Goal: Information Seeking & Learning: Learn about a topic

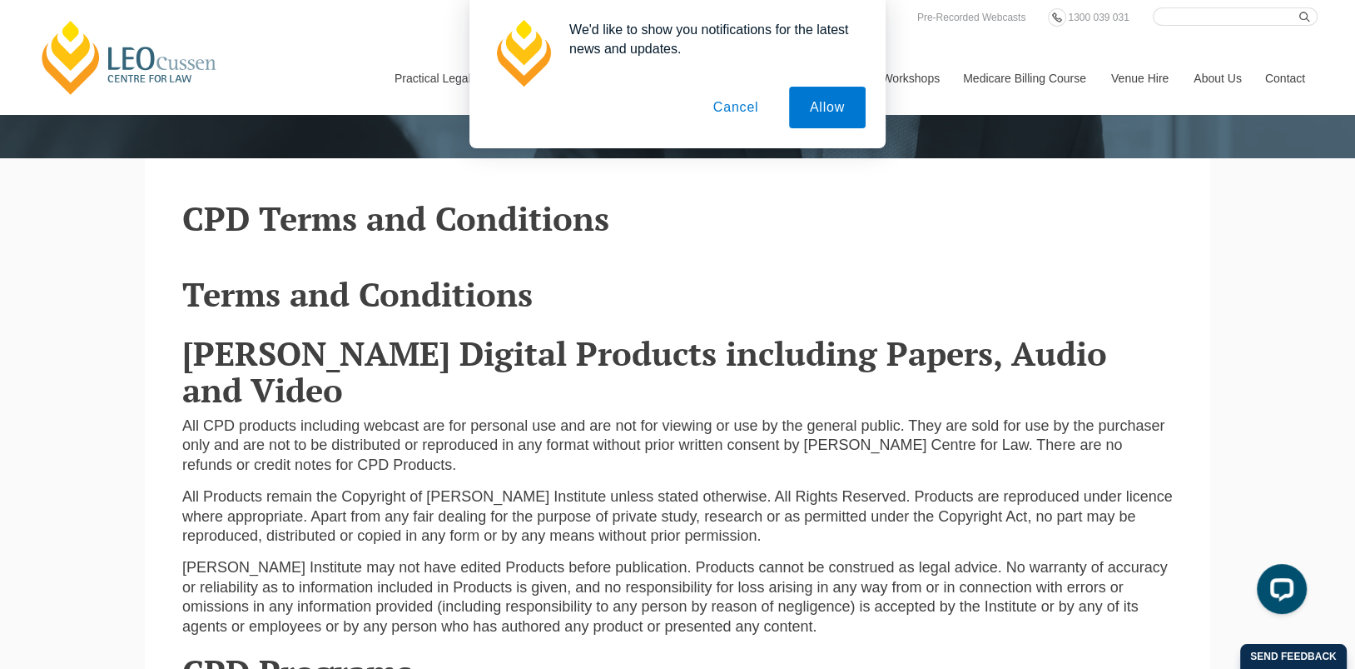
scroll to position [375, 0]
click at [743, 111] on button "Cancel" at bounding box center [736, 108] width 87 height 42
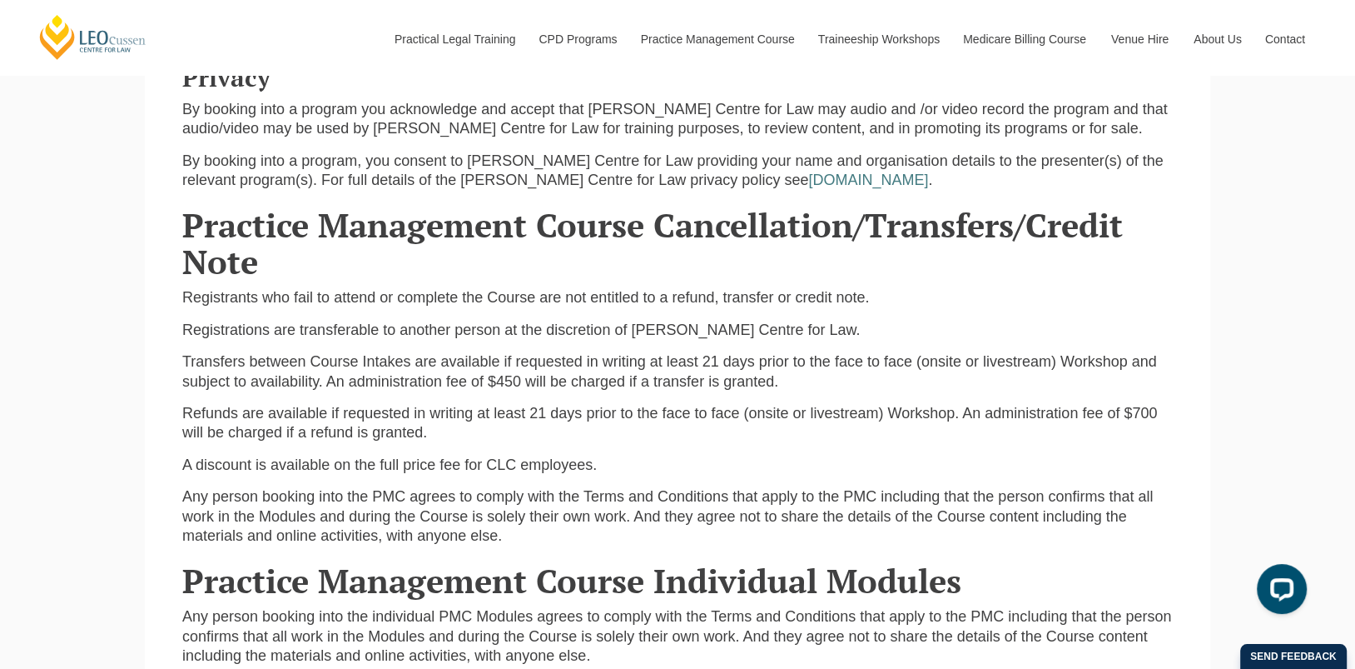
scroll to position [2341, 0]
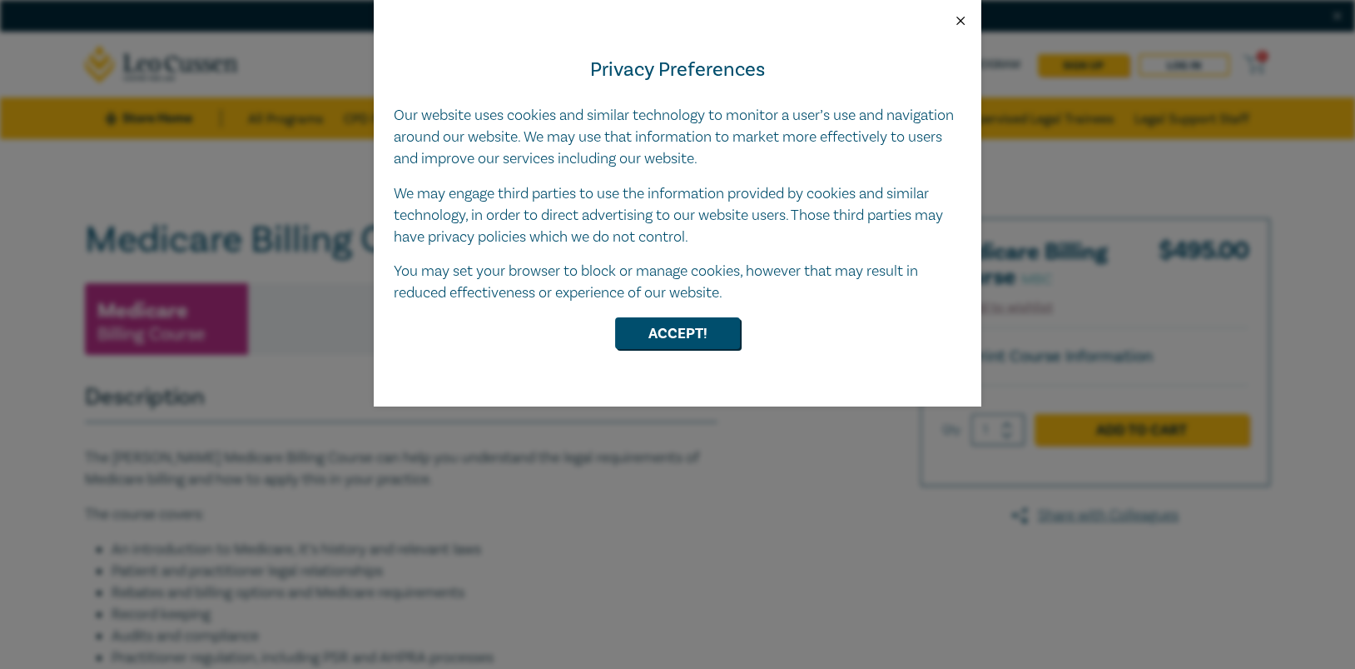
click at [955, 20] on button "Close" at bounding box center [960, 20] width 15 height 15
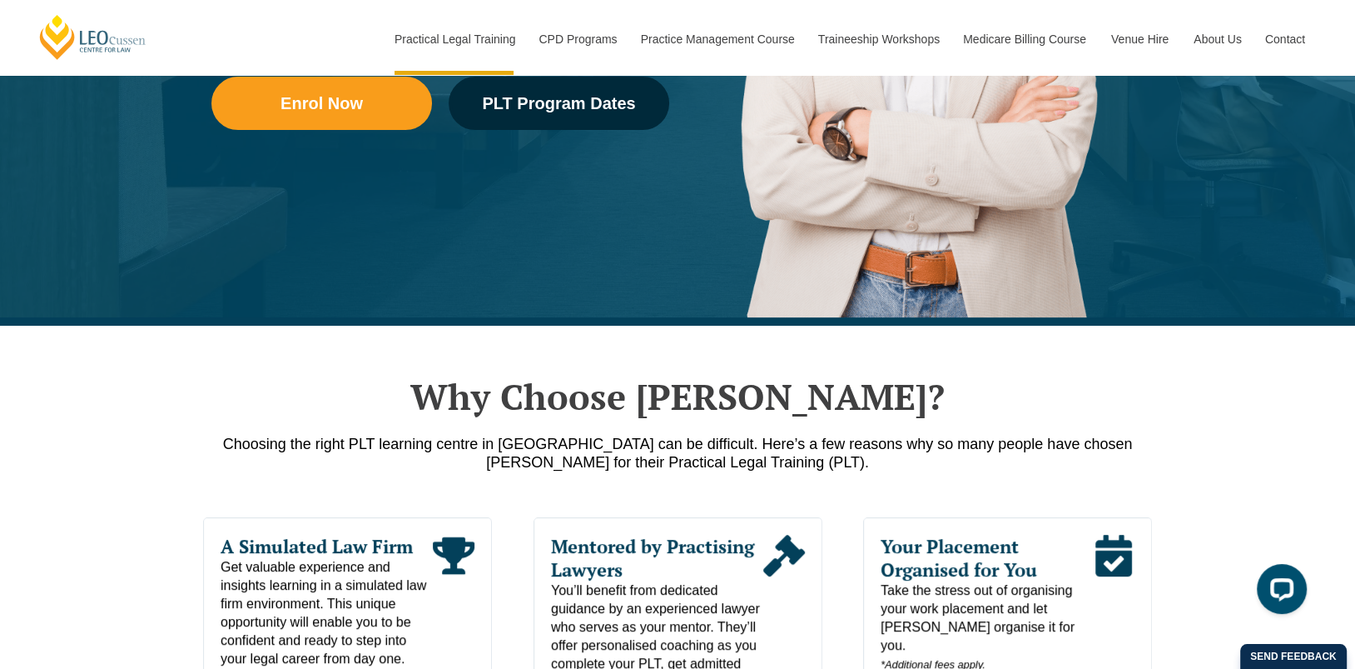
click at [925, 378] on h2 "Why Choose [PERSON_NAME]?" at bounding box center [677, 396] width 949 height 42
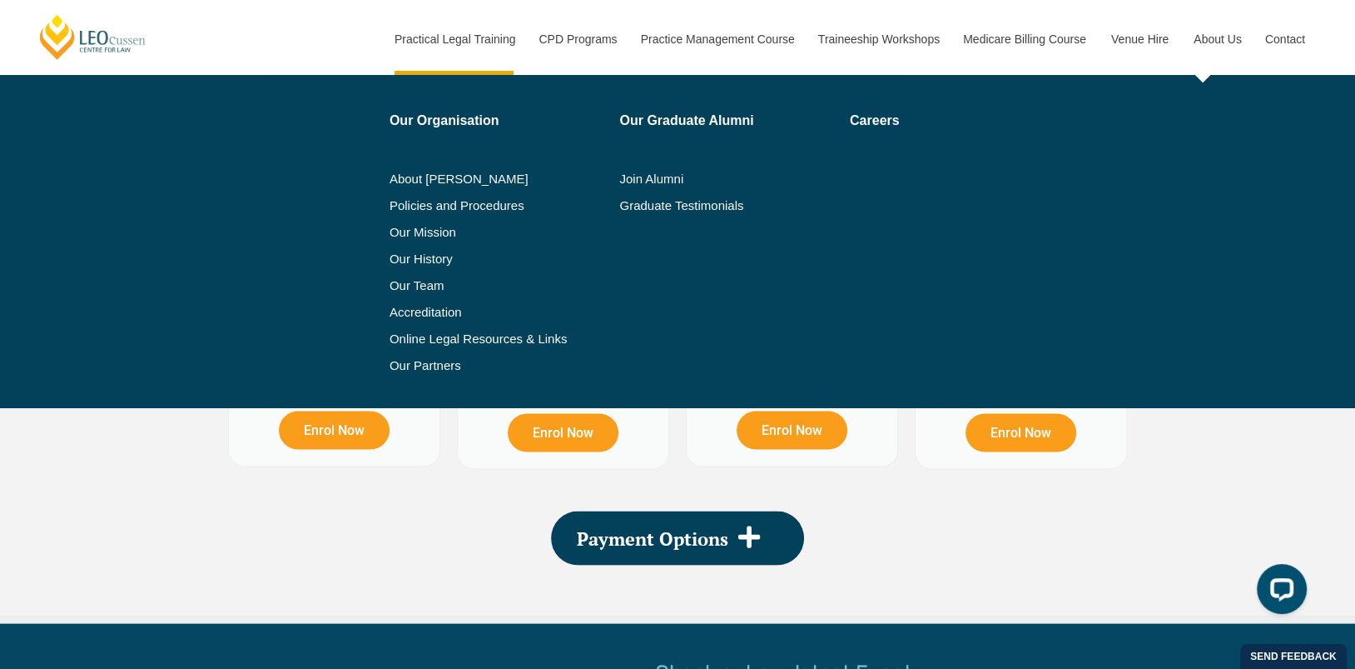
scroll to position [2852, 0]
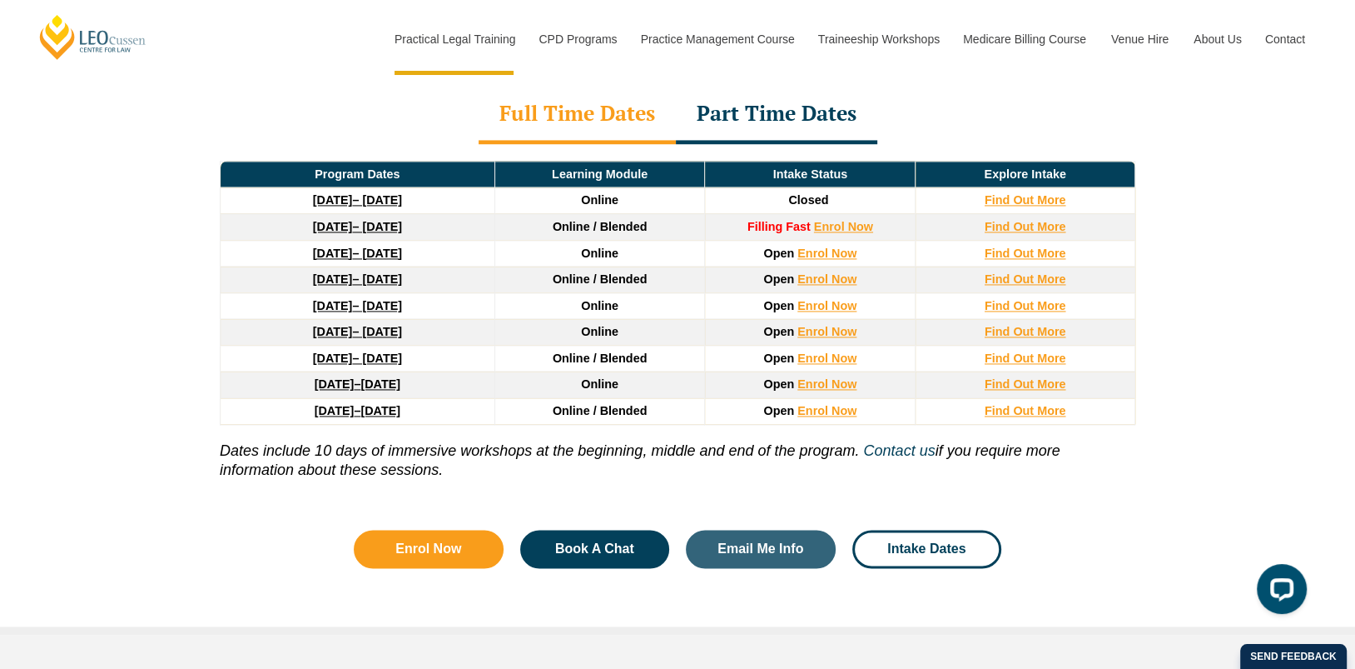
scroll to position [2256, 0]
